Goal: Find specific page/section: Find specific page/section

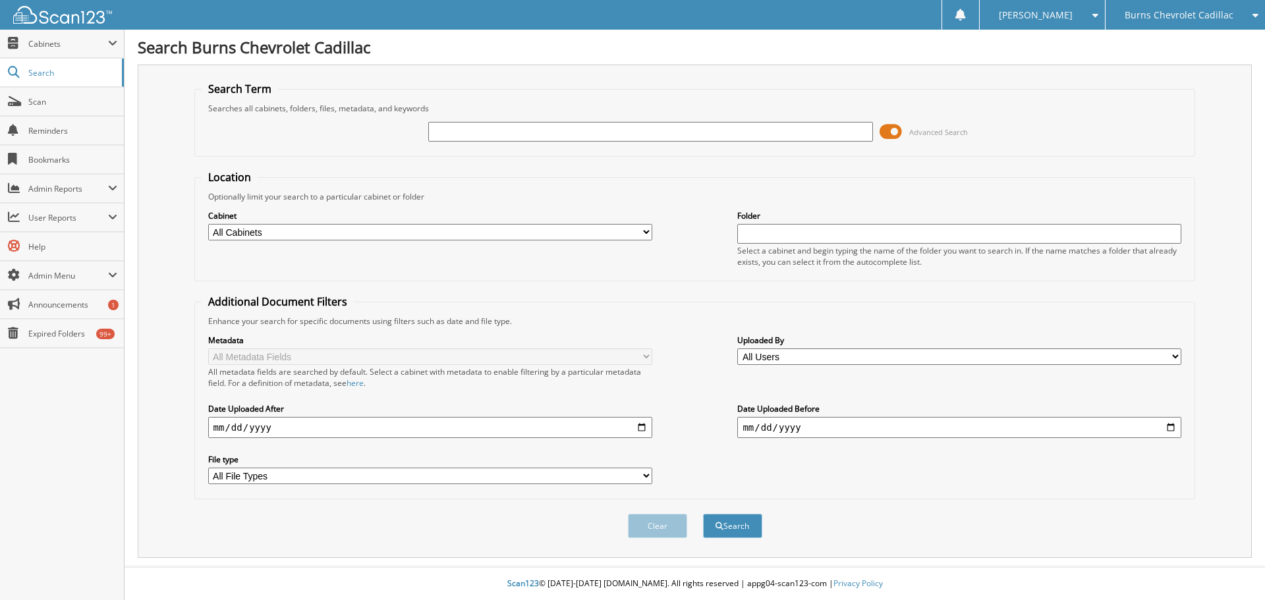
click at [493, 132] on input "text" at bounding box center [650, 132] width 444 height 20
type input "[PERSON_NAME]"
click at [703, 514] on button "Search" at bounding box center [732, 526] width 59 height 24
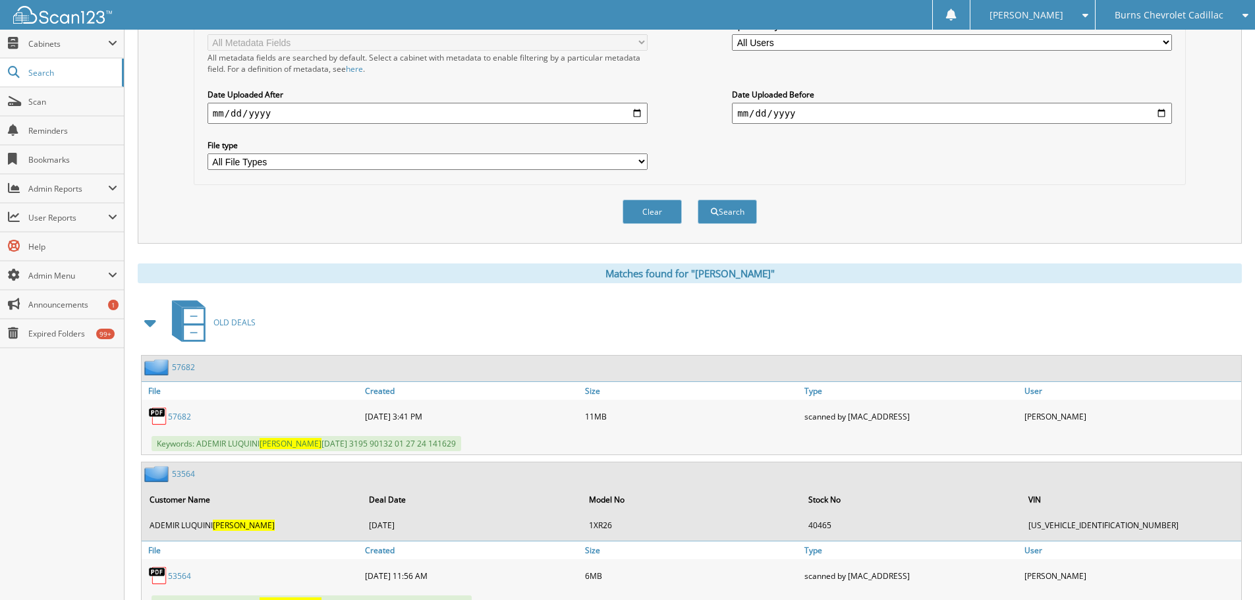
scroll to position [329, 0]
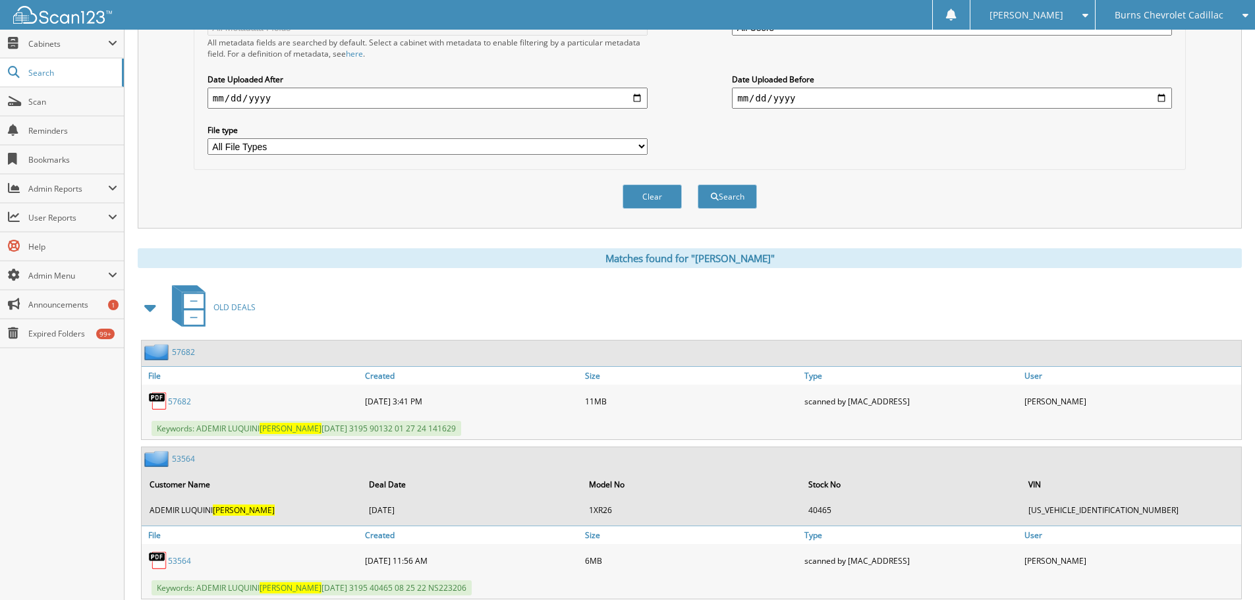
click at [180, 563] on link "53564" at bounding box center [179, 560] width 23 height 11
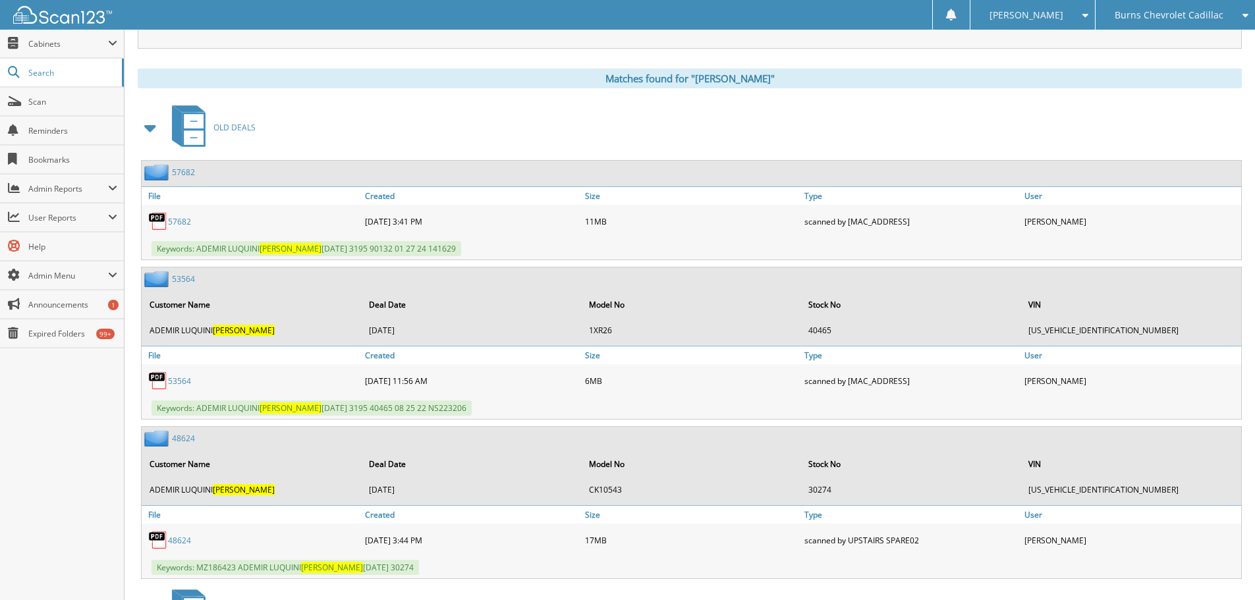
scroll to position [593, 0]
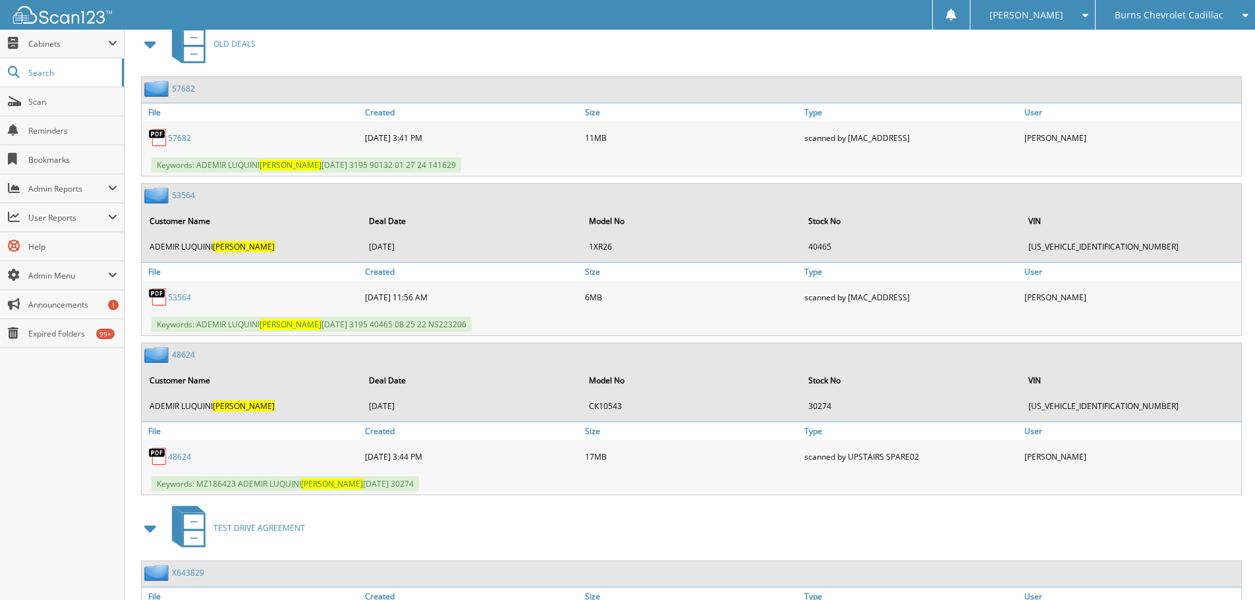
click at [1200, 8] on div "Burns Chevrolet Cadillac" at bounding box center [1175, 15] width 146 height 30
click at [46, 101] on span "Scan" at bounding box center [72, 101] width 89 height 11
